Goal: Information Seeking & Learning: Understand process/instructions

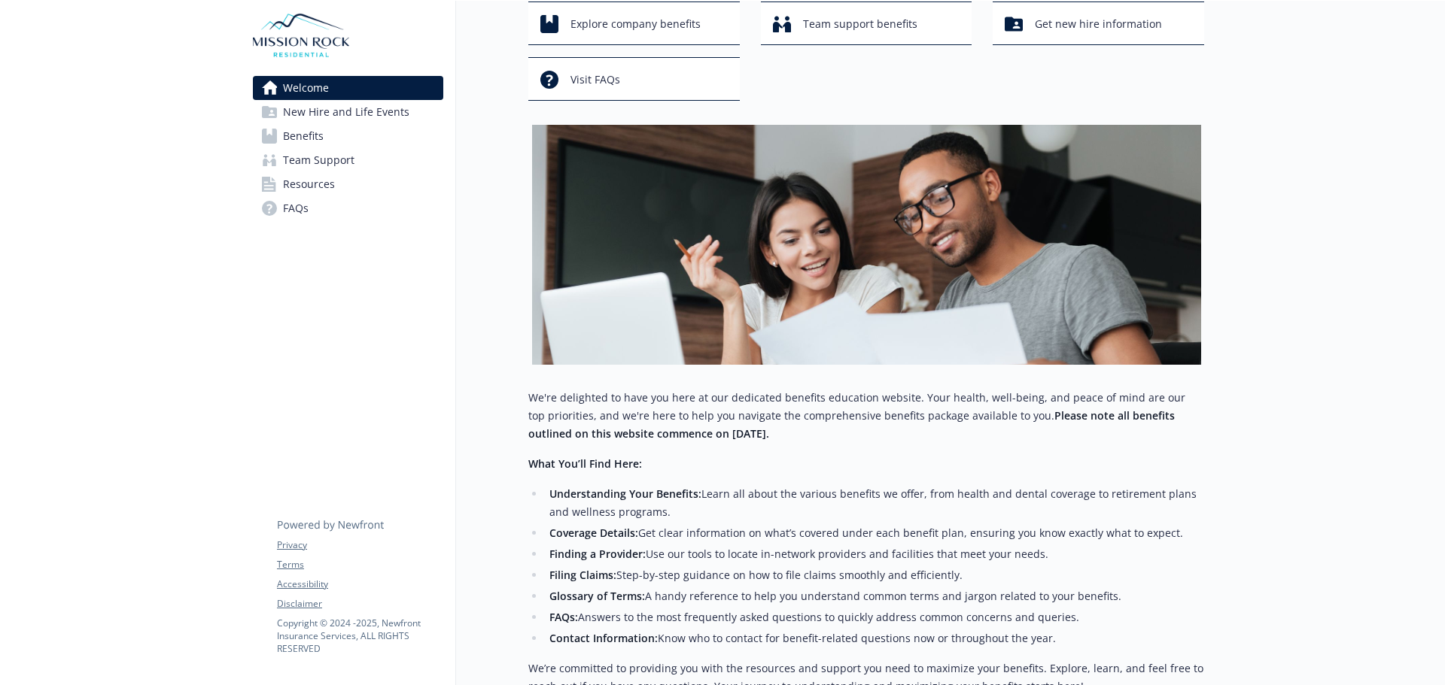
scroll to position [254, 0]
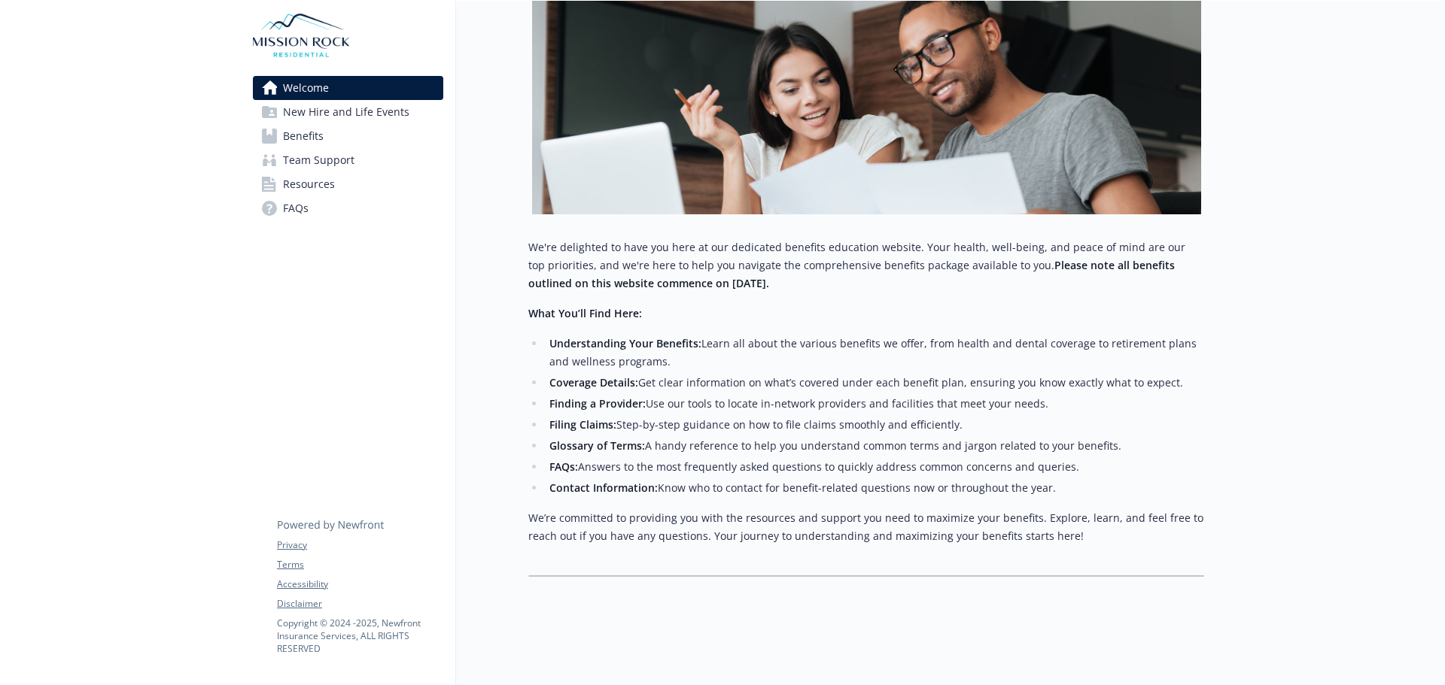
click at [354, 114] on span "New Hire and Life Events" at bounding box center [346, 112] width 126 height 24
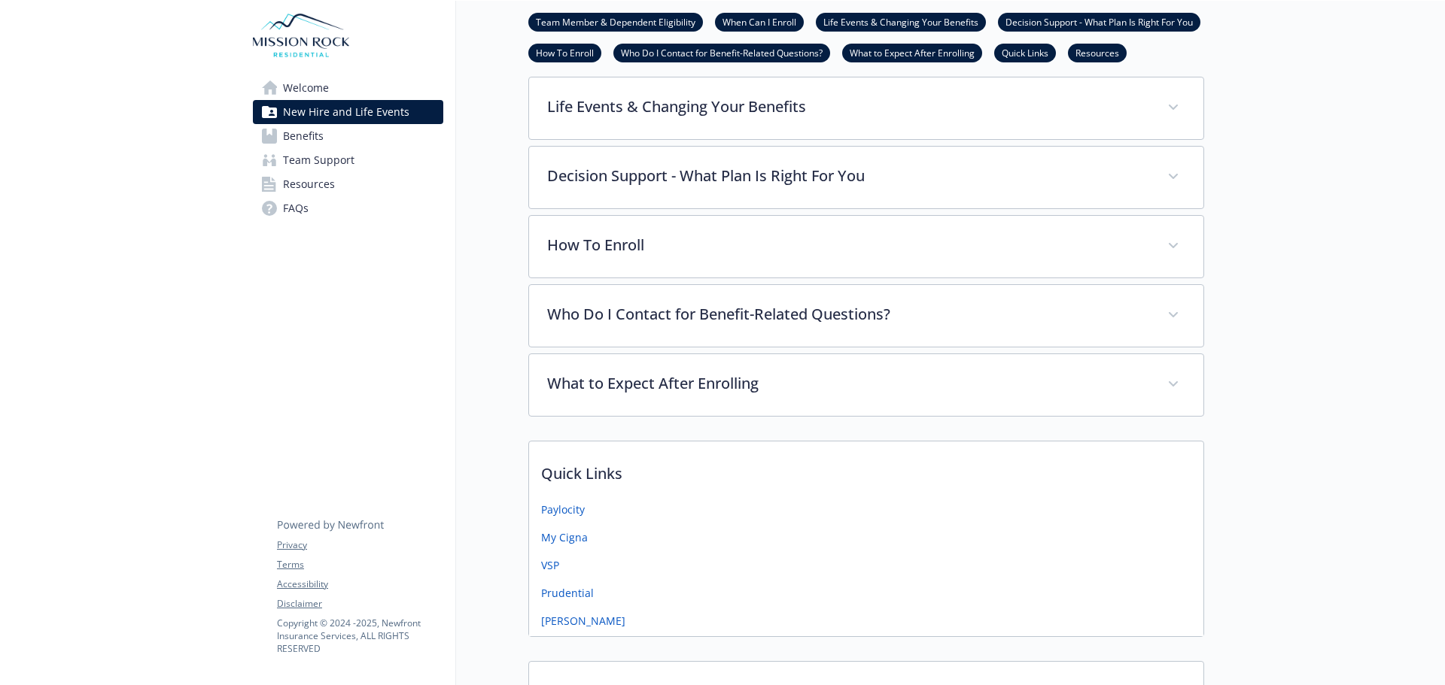
scroll to position [434, 0]
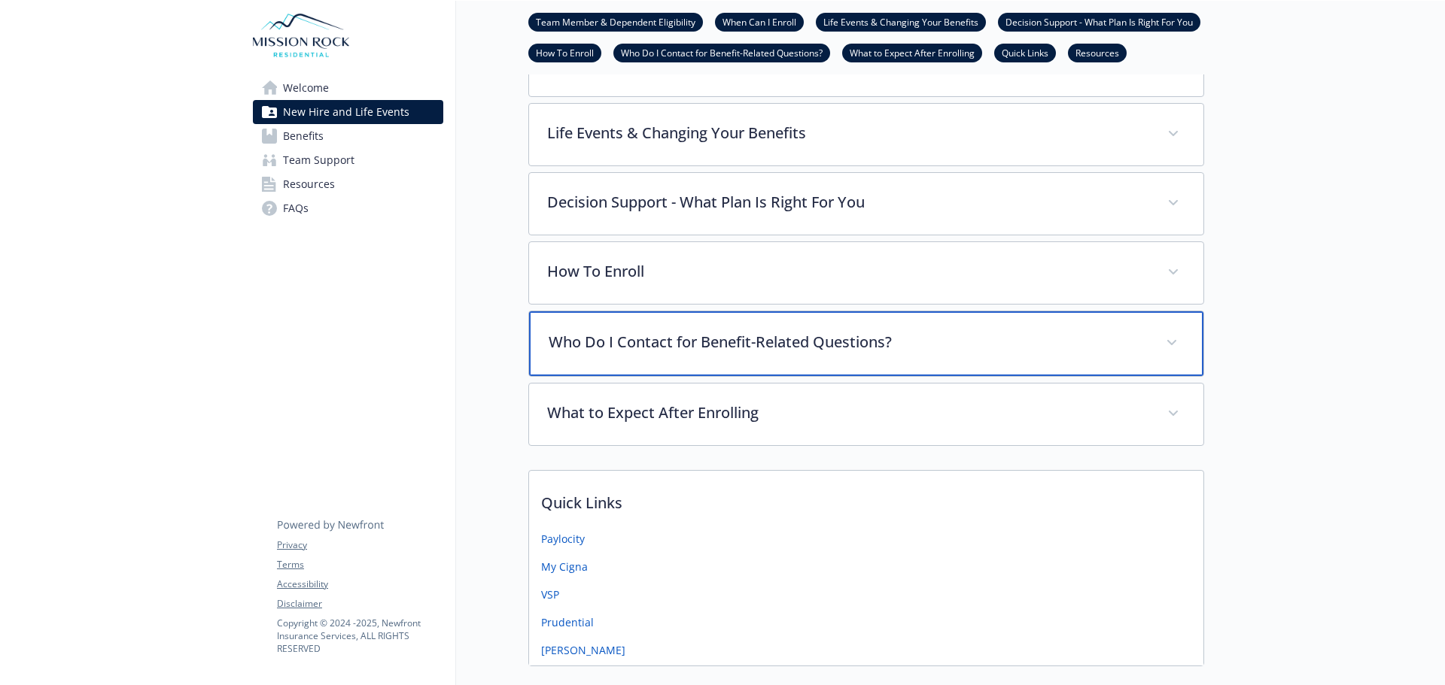
click at [710, 342] on p "Who Do I Contact for Benefit-Related Questions?" at bounding box center [848, 342] width 599 height 23
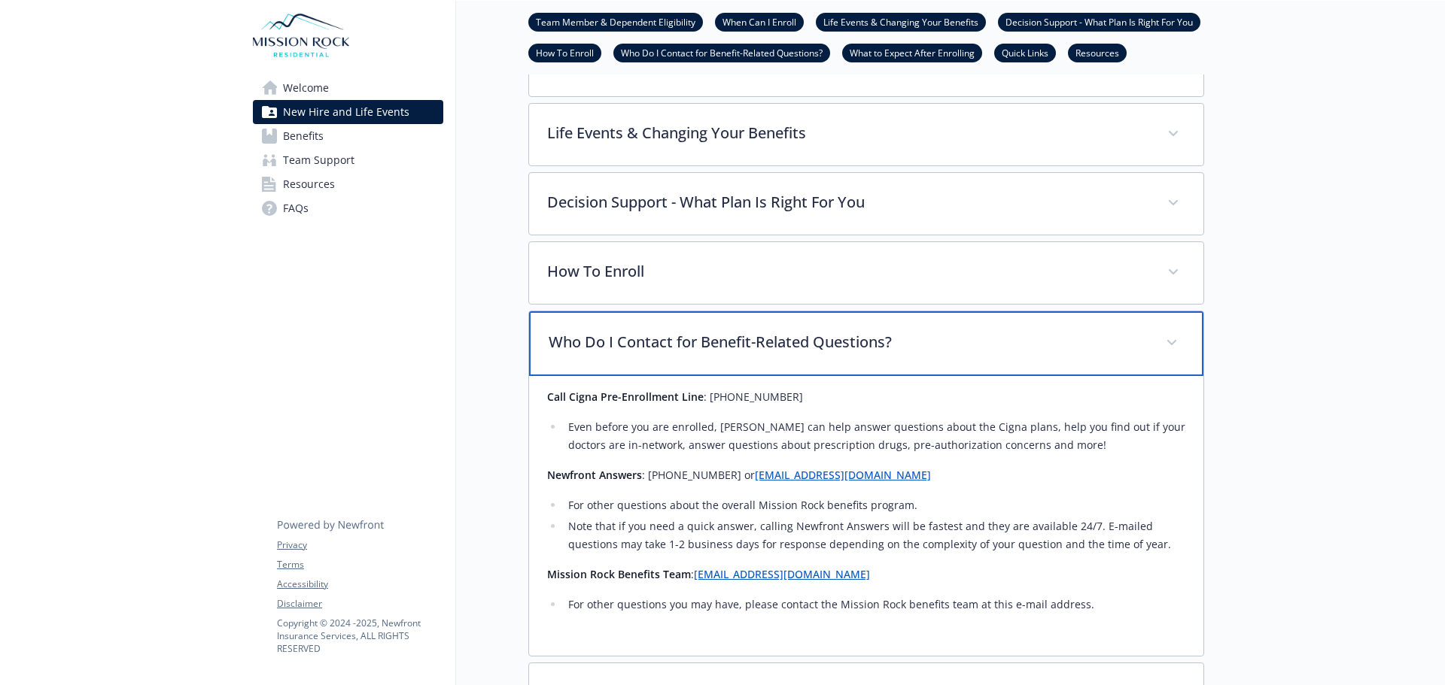
click at [710, 342] on p "Who Do I Contact for Benefit-Related Questions?" at bounding box center [848, 342] width 599 height 23
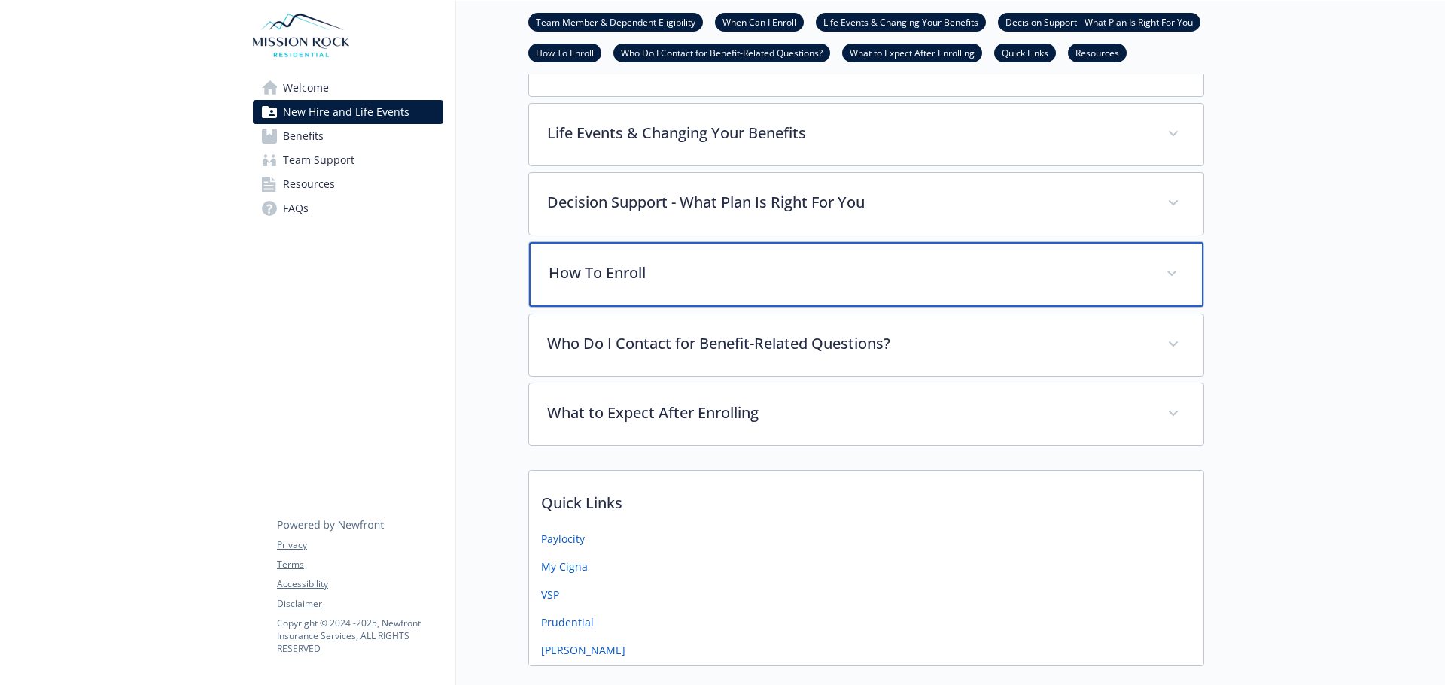
click at [687, 272] on p "How To Enroll" at bounding box center [848, 273] width 599 height 23
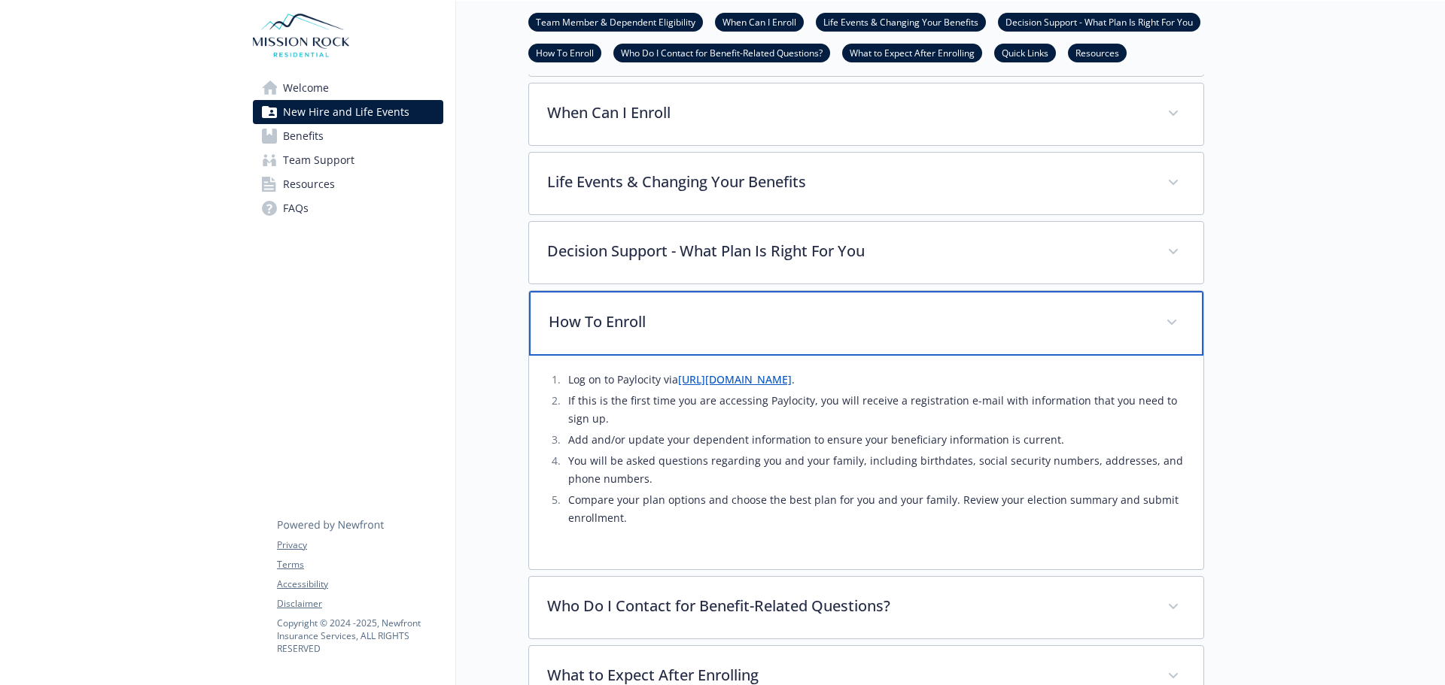
scroll to position [359, 0]
